Goal: Task Accomplishment & Management: Complete application form

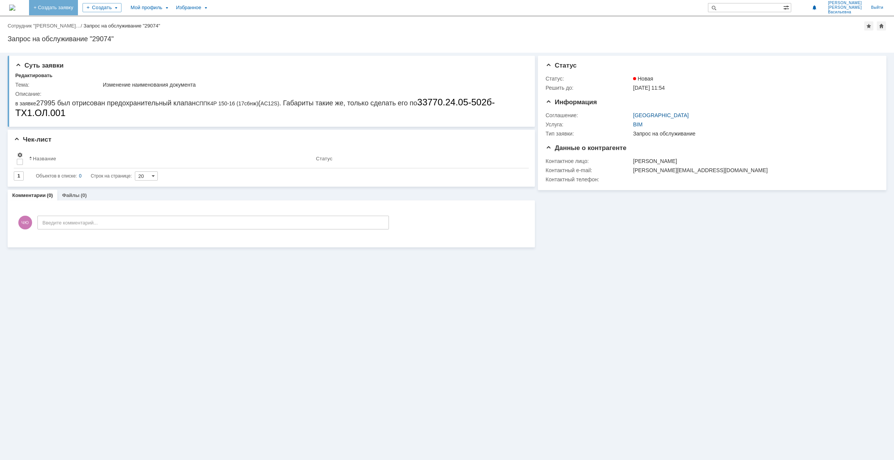
click at [65, 9] on link "+ Создать заявку" at bounding box center [53, 7] width 49 height 15
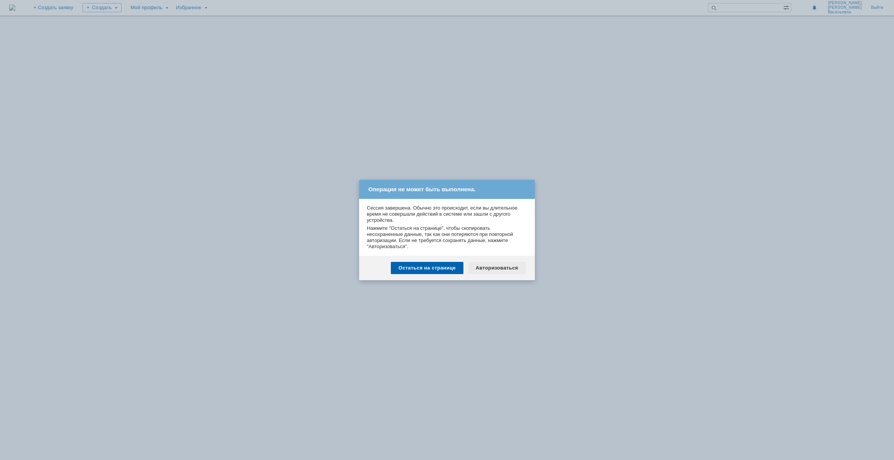
click at [486, 272] on div "Авторизоваться" at bounding box center [497, 268] width 58 height 12
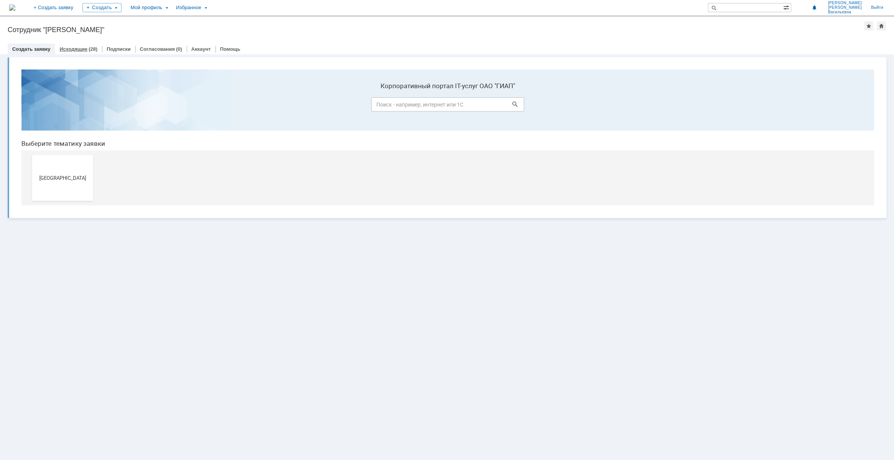
click at [83, 48] on link "Исходящие" at bounding box center [74, 49] width 28 height 6
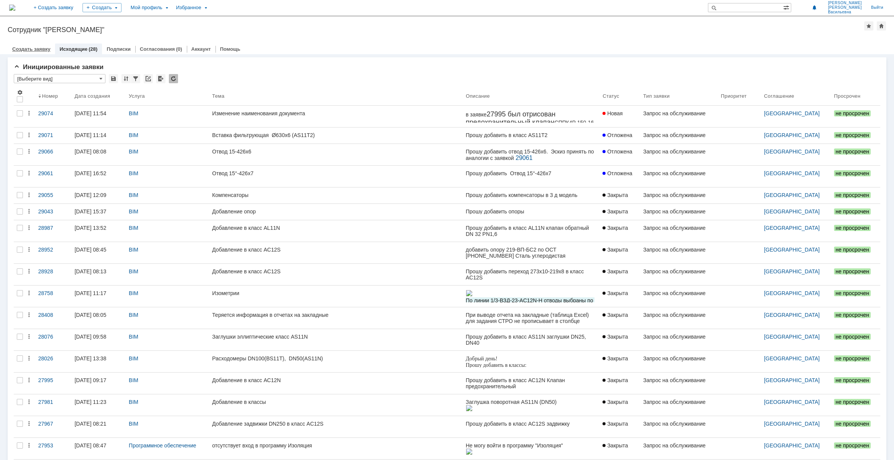
click at [29, 46] on link "Создать заявку" at bounding box center [31, 49] width 38 height 6
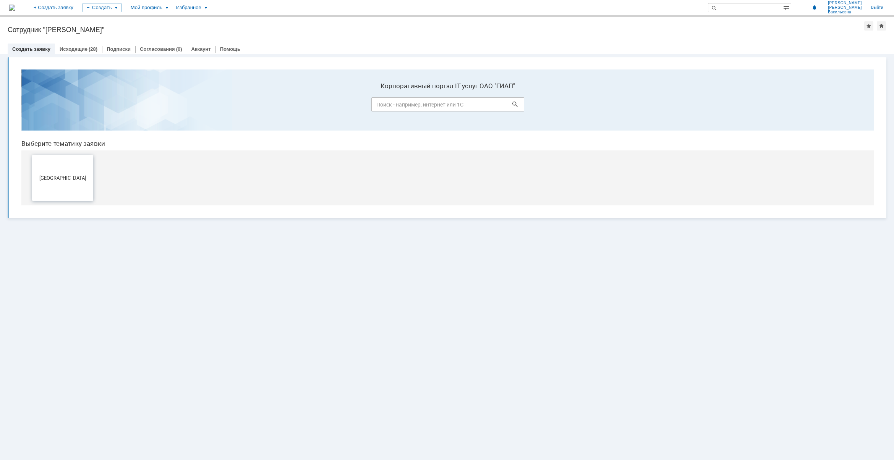
click at [47, 177] on span "[GEOGRAPHIC_DATA]" at bounding box center [62, 178] width 57 height 6
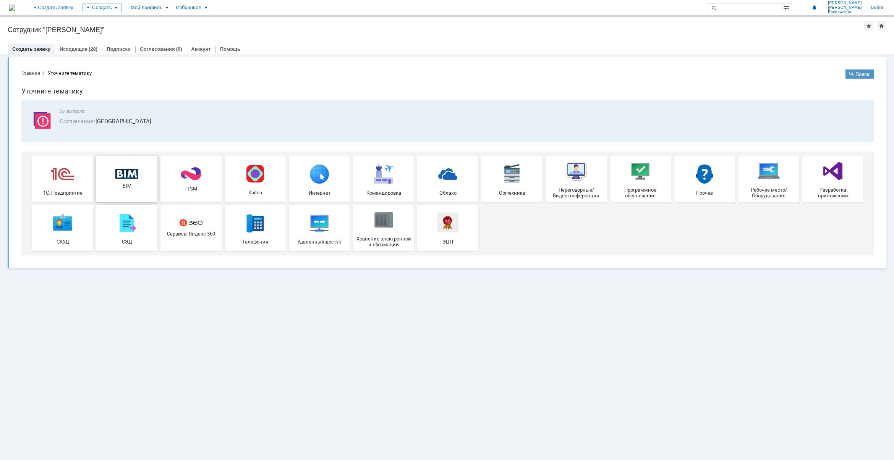
click at [127, 178] on img at bounding box center [126, 174] width 23 height 10
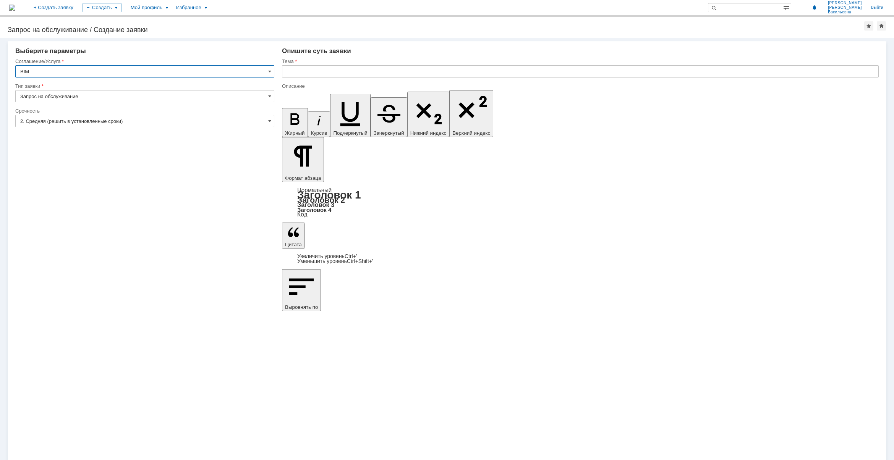
click at [308, 71] on input "text" at bounding box center [580, 71] width 597 height 12
click at [343, 70] on input "text" at bounding box center [580, 71] width 597 height 12
click at [308, 73] on input "Фильтр дзота" at bounding box center [580, 71] width 597 height 12
click at [319, 73] on input "Фильтр дзота" at bounding box center [580, 71] width 597 height 12
paste input "text"
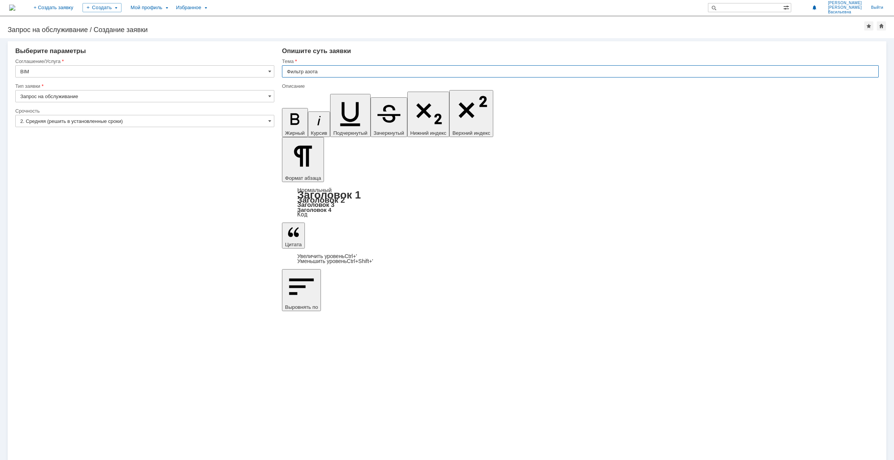
click at [330, 72] on input "Фильтр азота" at bounding box center [580, 71] width 597 height 12
click at [332, 71] on input "Фильтр азота" at bounding box center [580, 71] width 597 height 12
click at [319, 71] on input "Фильтр азота (AL11N)" at bounding box center [580, 71] width 597 height 12
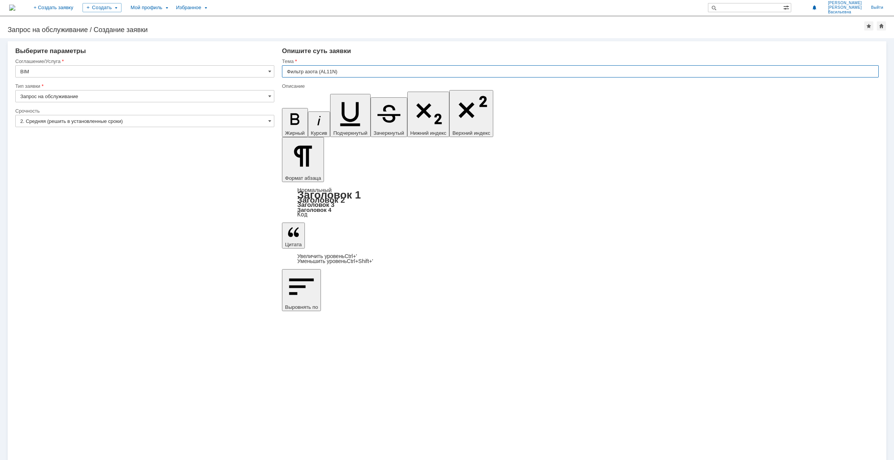
click at [319, 70] on input "Фильтр азота (AL11N)" at bounding box center [580, 71] width 597 height 12
click at [318, 71] on input "Фильтр азота (AL11N)" at bounding box center [580, 71] width 597 height 12
click at [341, 71] on input "Фильтр азота DN32PN16 (AL11N)" at bounding box center [580, 71] width 597 height 12
click at [331, 69] on input "Фильтр азота DN32PN1,6 (AL11N)" at bounding box center [580, 71] width 597 height 12
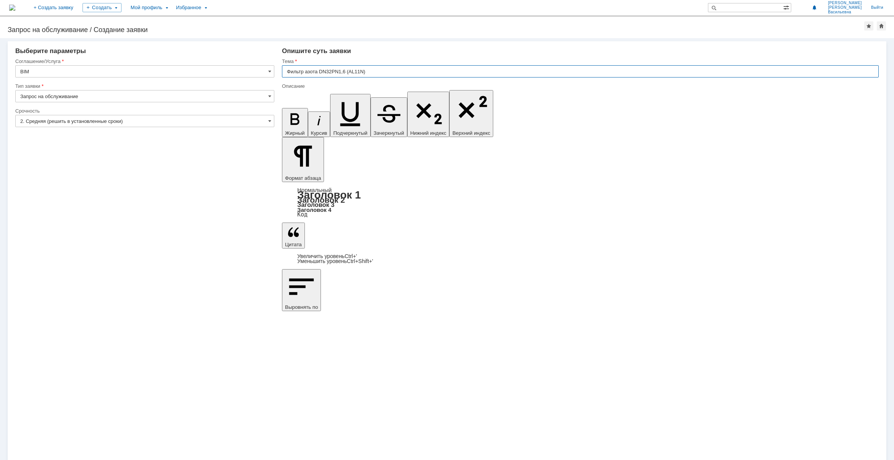
click at [332, 71] on input "Фильтр азота DN32PN1,6 (AL11N)" at bounding box center [580, 71] width 597 height 12
type input "Фильтр азота DN32 PN1,6 (AL11N)"
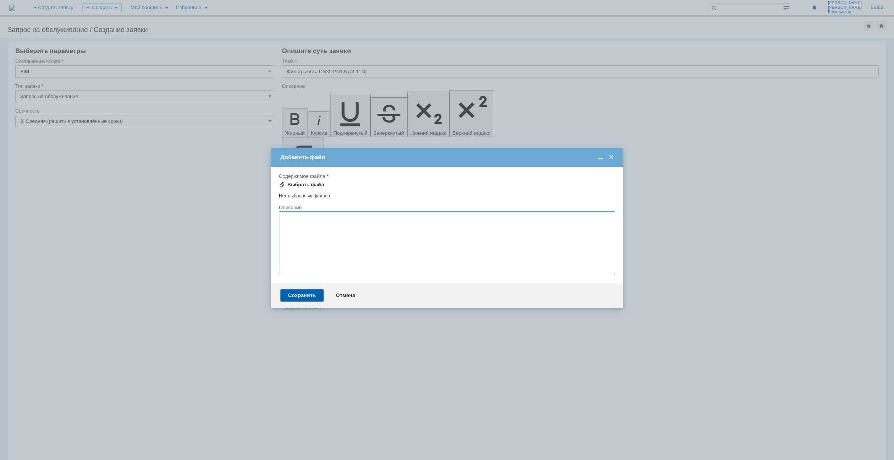
click at [291, 180] on div "Выбрать файл" at bounding box center [301, 184] width 45 height 9
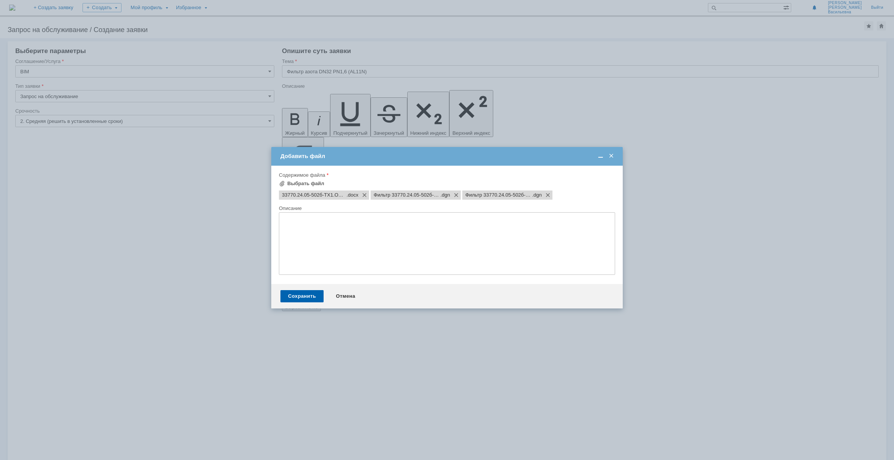
click at [351, 243] on textarea at bounding box center [447, 243] width 336 height 63
click at [295, 302] on div "Сохранить" at bounding box center [301, 296] width 43 height 12
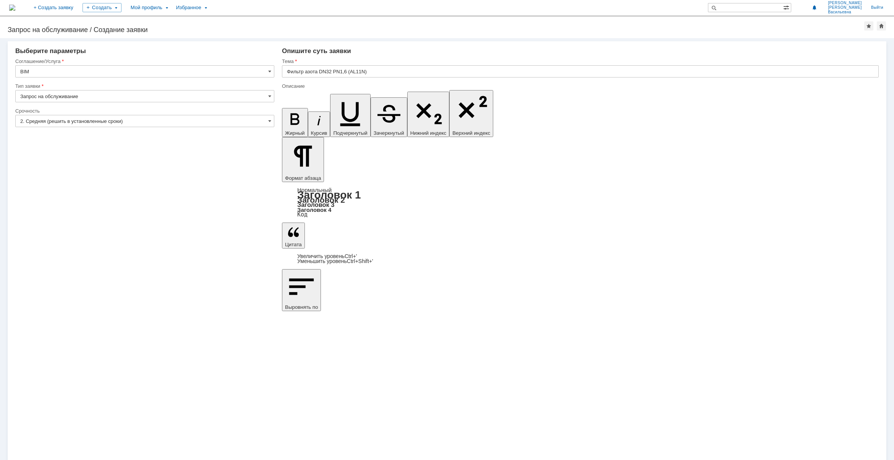
click at [347, 71] on input "Фильтр азота DN32 PN1,6 (AL11N)" at bounding box center [580, 71] width 597 height 12
click at [331, 72] on input "Фильтр азота DN32 PN1,6 (AL11N)" at bounding box center [580, 71] width 597 height 12
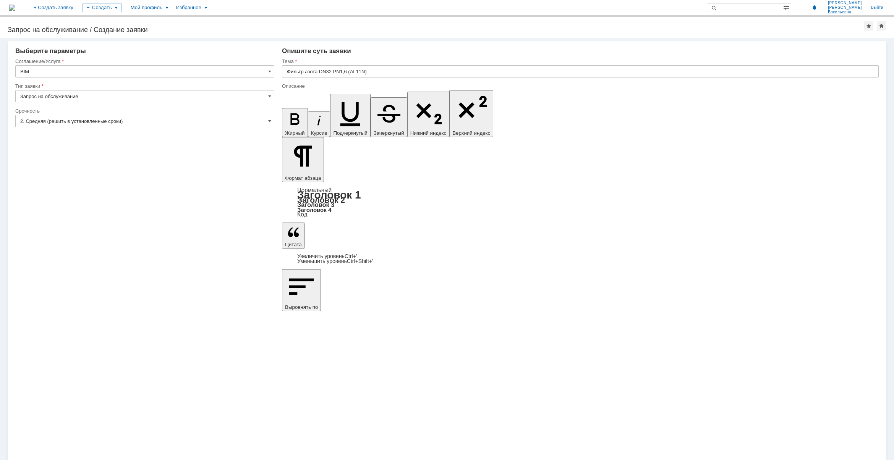
drag, startPoint x: 329, startPoint y: 3194, endPoint x: 334, endPoint y: 3191, distance: 5.6
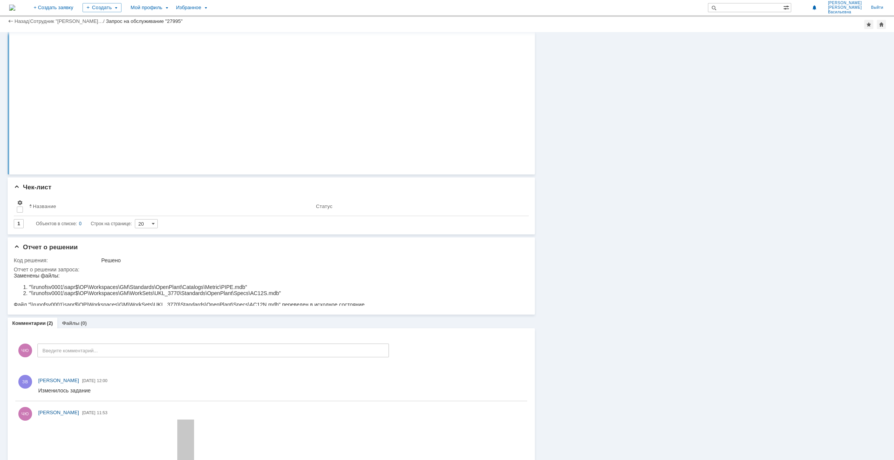
scroll to position [440, 0]
